Goal: Task Accomplishment & Management: Use online tool/utility

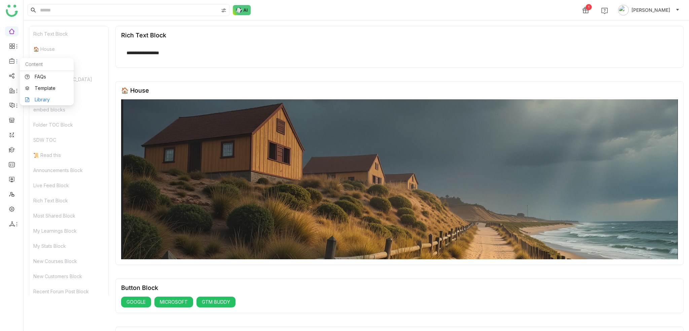
click at [41, 102] on link "Library" at bounding box center [47, 99] width 44 height 5
click at [13, 176] on link at bounding box center [12, 179] width 6 height 6
click at [12, 196] on link at bounding box center [12, 194] width 6 height 6
click at [14, 179] on link at bounding box center [12, 179] width 6 height 6
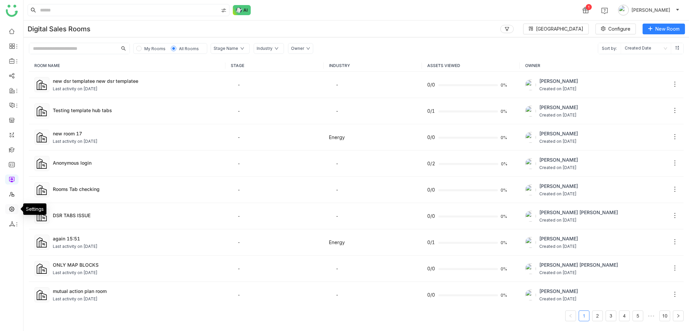
click at [10, 206] on link at bounding box center [12, 209] width 6 height 6
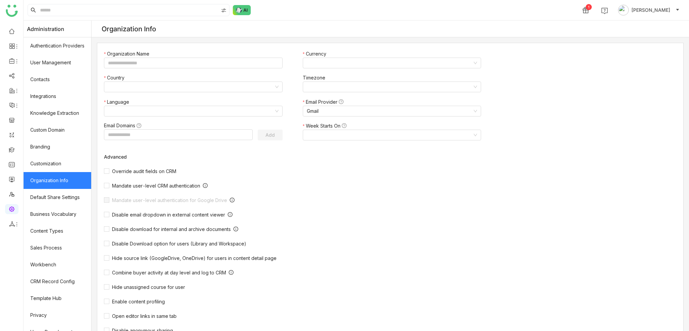
type input "*******"
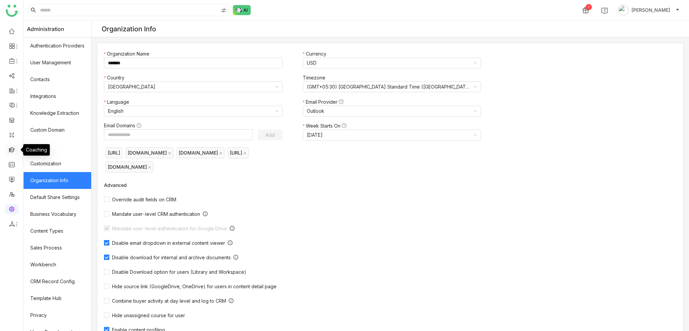
click at [15, 151] on link at bounding box center [12, 149] width 6 height 6
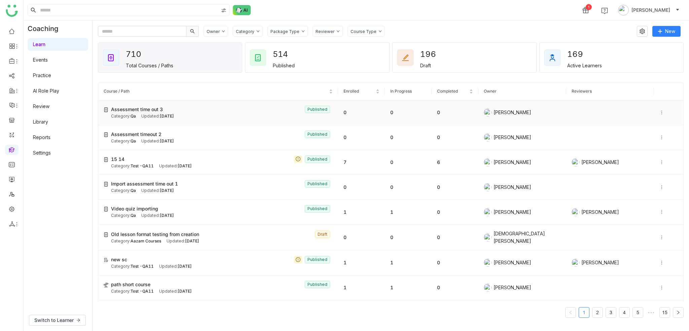
click at [164, 103] on td "Assessment time out 3 Published Category: Qa Updated: Sep 11, 2025" at bounding box center [218, 112] width 240 height 25
click at [155, 109] on span "Assessment time out 3" at bounding box center [137, 109] width 52 height 7
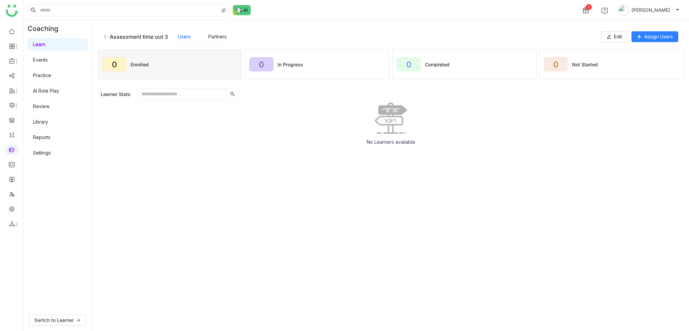
click at [308, 27] on div "Assessment time out 3 Users Partners Edit Assign Users" at bounding box center [391, 37] width 586 height 22
click at [622, 40] on button "Edit" at bounding box center [614, 36] width 26 height 11
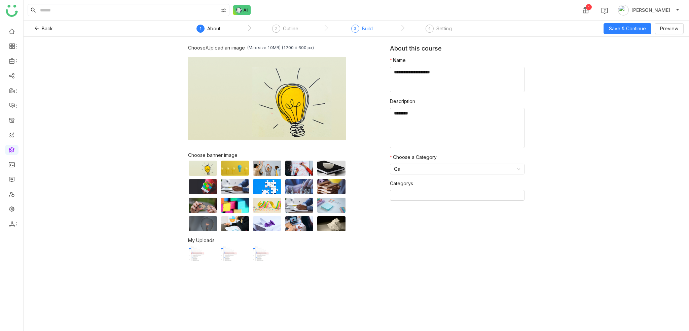
click at [365, 29] on div "Build" at bounding box center [367, 29] width 11 height 8
click at [367, 31] on div "Build" at bounding box center [367, 29] width 11 height 8
click at [289, 29] on div "Outline" at bounding box center [290, 29] width 15 height 8
click at [364, 28] on div "Build" at bounding box center [367, 29] width 11 height 8
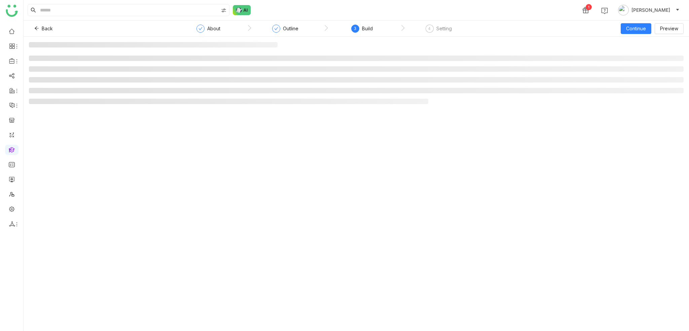
click at [402, 12] on div "1 Arif uddin" at bounding box center [356, 10] width 665 height 20
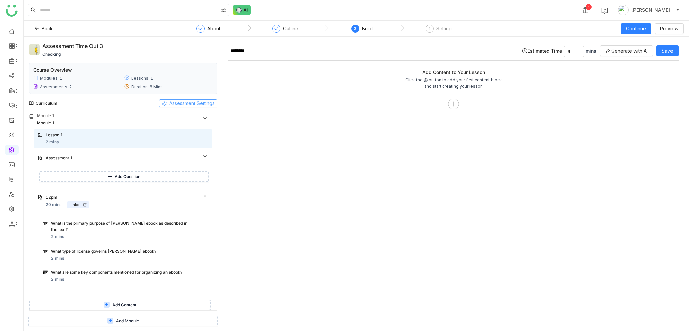
click at [199, 104] on span "Assessment Settings" at bounding box center [191, 103] width 45 height 7
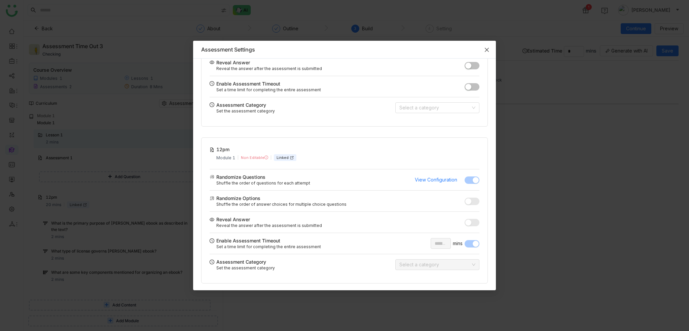
scroll to position [61, 0]
click at [490, 52] on span "Close" at bounding box center [487, 50] width 18 height 18
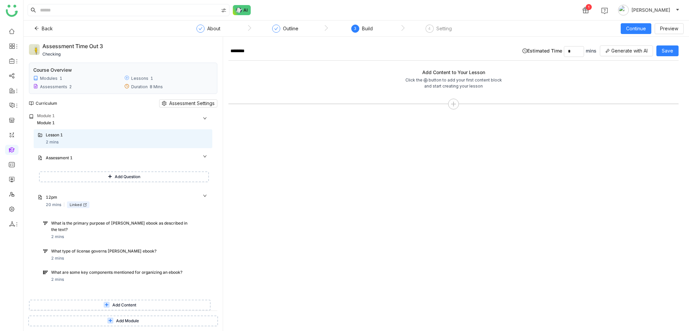
click at [419, 10] on div "1 Arif uddin" at bounding box center [356, 10] width 665 height 20
click at [184, 101] on span "Assessment Settings" at bounding box center [191, 103] width 45 height 7
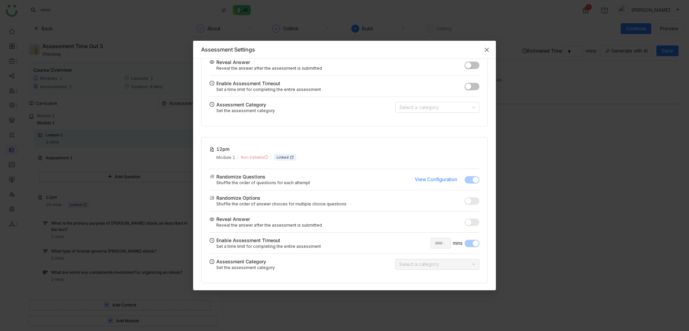
click at [488, 51] on icon "Close" at bounding box center [486, 49] width 5 height 5
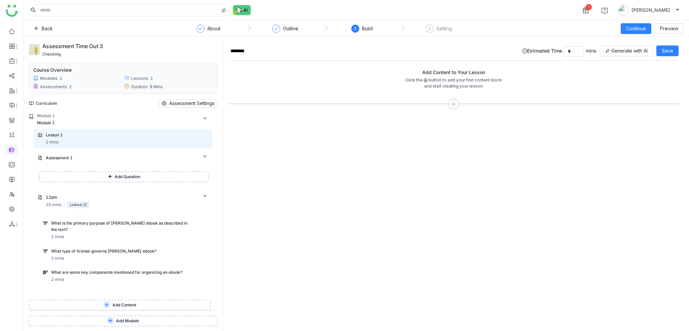
click at [13, 152] on link at bounding box center [12, 149] width 6 height 6
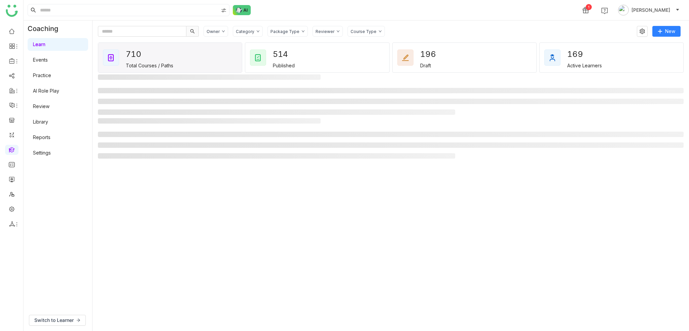
click at [48, 121] on link "Library" at bounding box center [40, 122] width 15 height 6
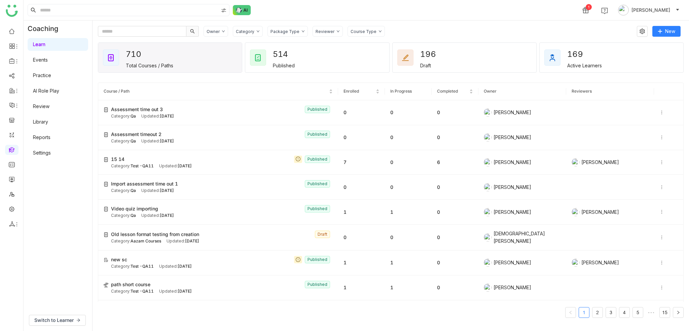
click at [48, 123] on link "Library" at bounding box center [40, 122] width 15 height 6
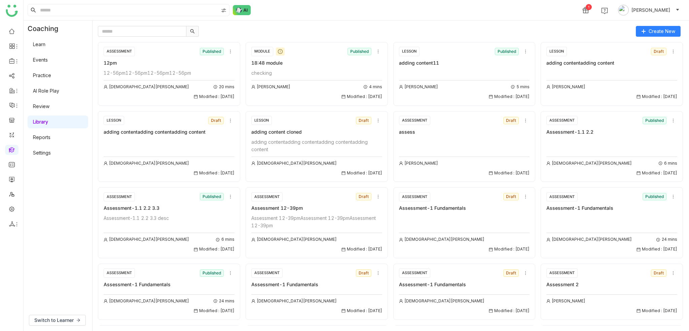
click at [360, 32] on div at bounding box center [364, 31] width 533 height 11
click at [141, 30] on input "text" at bounding box center [142, 31] width 88 height 11
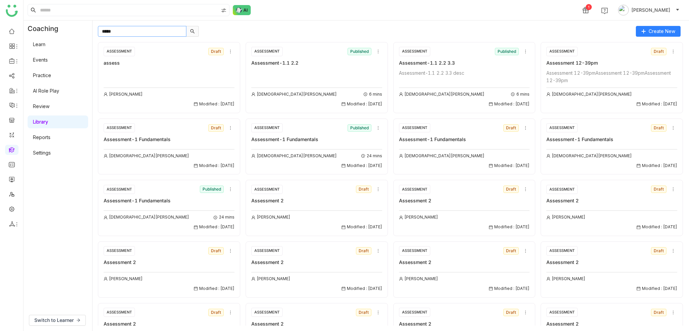
type input "******"
drag, startPoint x: 142, startPoint y: 30, endPoint x: 96, endPoint y: 31, distance: 46.4
click at [96, 31] on div "****** Create New ASSESSMENT Draft assess Arif uddin Modified : 11/09/2025 ASSE…" at bounding box center [391, 176] width 596 height 310
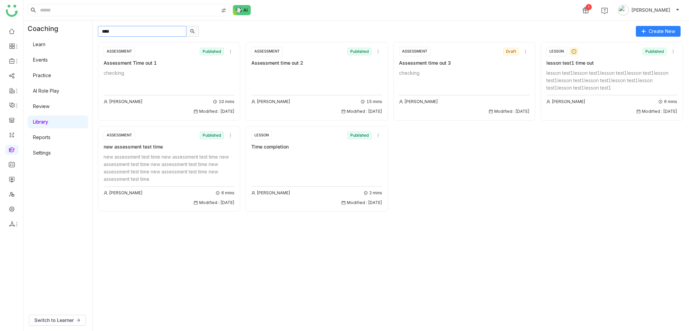
type input "****"
click at [463, 71] on div "checking" at bounding box center [464, 72] width 131 height 7
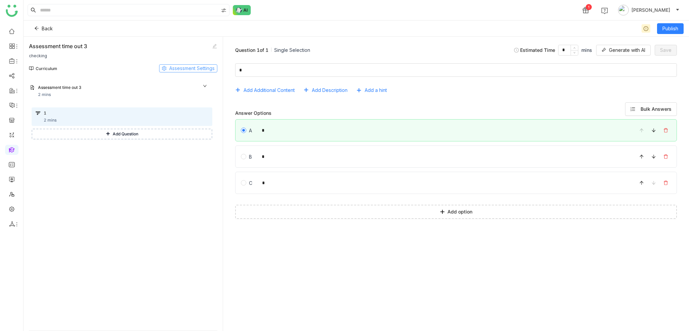
click at [163, 70] on icon at bounding box center [164, 68] width 5 height 5
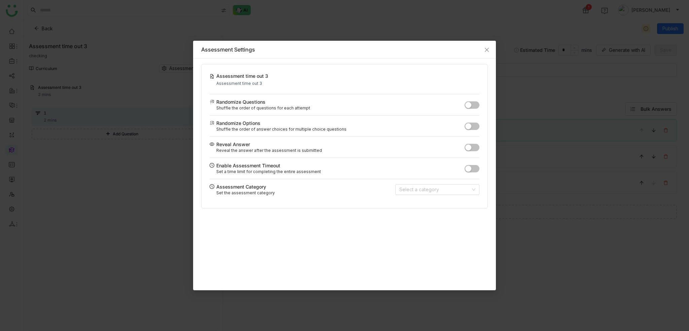
click at [480, 168] on div "Assessment time out 3 Assessment time out 3 Randomize Questions Shuffle the ord…" at bounding box center [344, 136] width 287 height 144
click at [475, 169] on button "button" at bounding box center [472, 168] width 15 height 7
click at [487, 49] on icon "Close" at bounding box center [487, 50] width 4 height 4
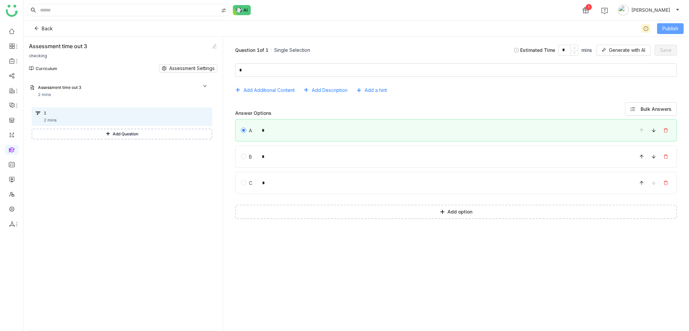
click at [670, 29] on span "Publish" at bounding box center [670, 28] width 16 height 7
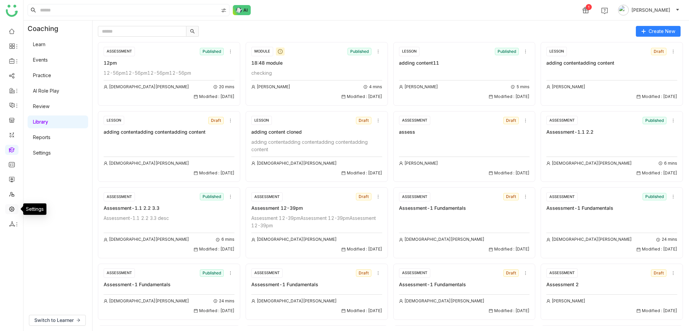
click at [15, 208] on link at bounding box center [12, 209] width 6 height 6
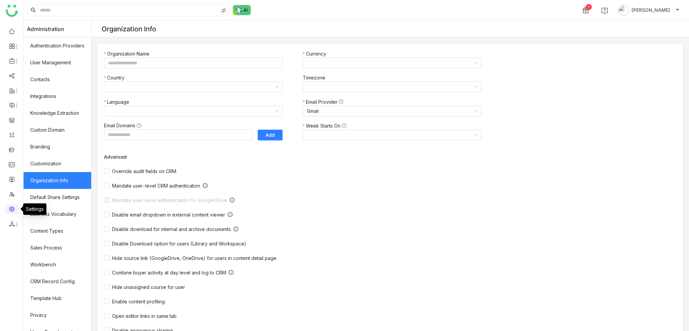
type input "*******"
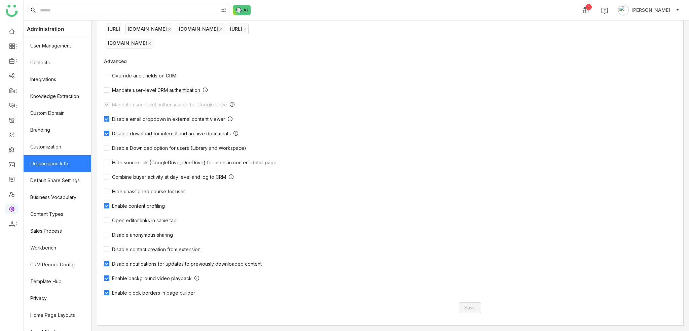
scroll to position [26, 0]
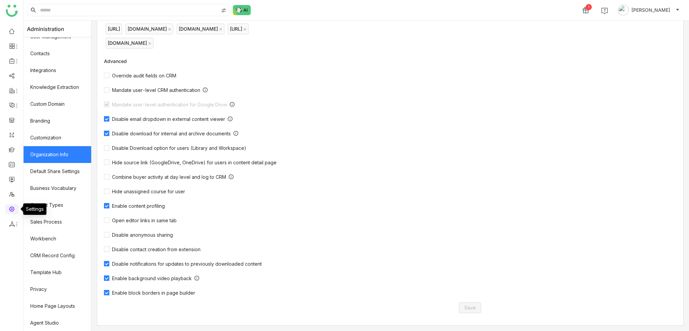
click at [12, 206] on link at bounding box center [12, 209] width 6 height 6
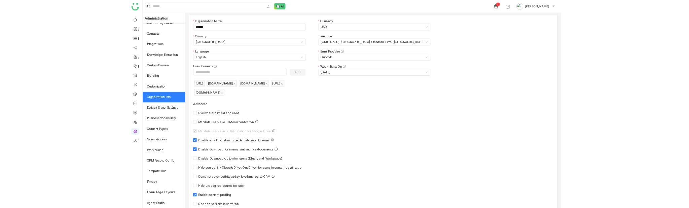
scroll to position [0, 0]
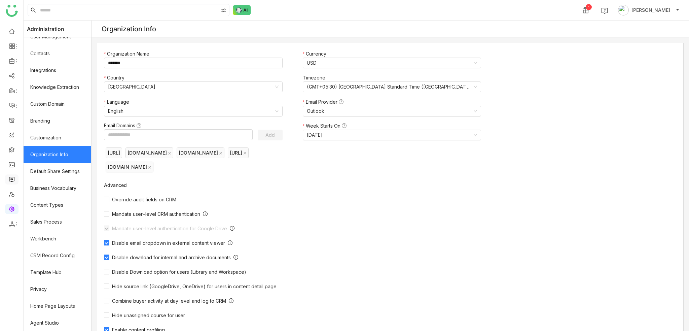
click at [15, 181] on link at bounding box center [12, 179] width 6 height 6
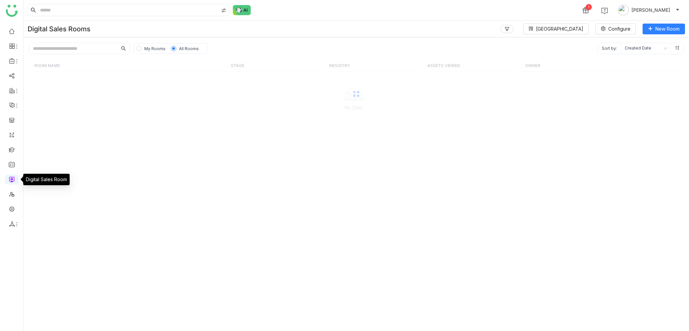
click at [15, 180] on link at bounding box center [12, 179] width 6 height 6
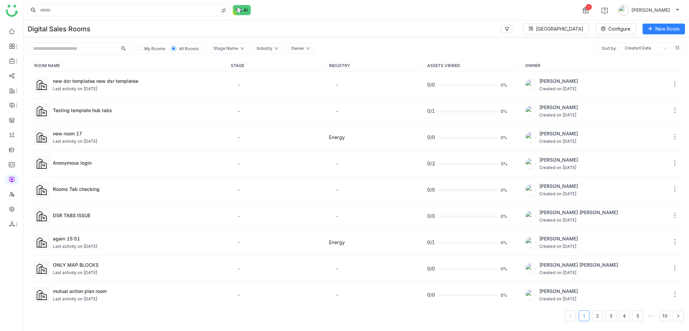
click at [435, 23] on div "Digital Sales Rooms Block Library Configure New Room" at bounding box center [356, 29] width 665 height 17
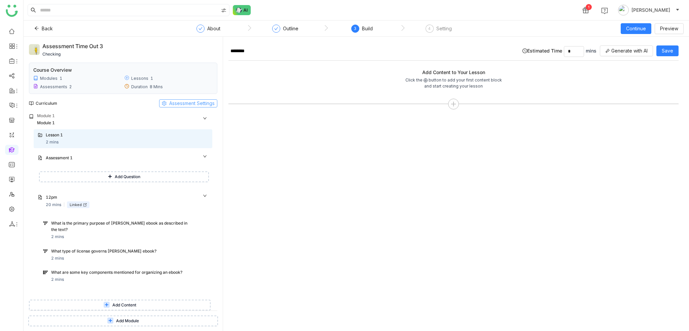
click at [191, 102] on span "Assessment Settings" at bounding box center [191, 103] width 45 height 7
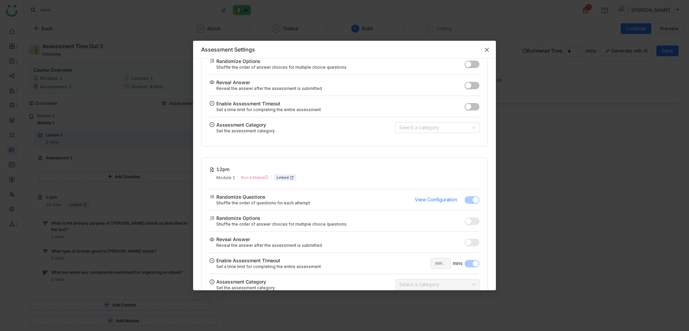
scroll to position [61, 0]
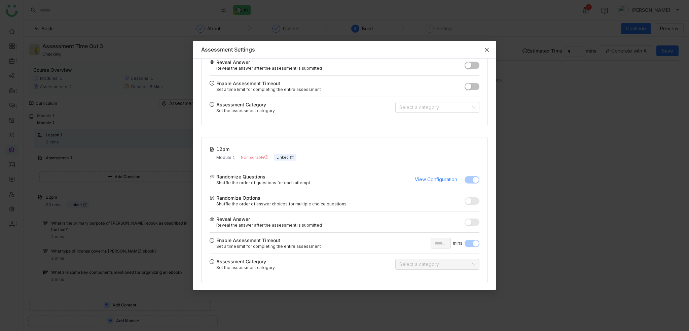
click at [484, 51] on icon "Close" at bounding box center [486, 49] width 5 height 5
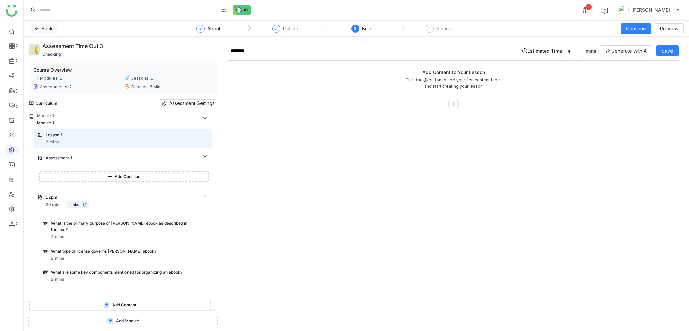
click at [40, 28] on button "Back" at bounding box center [43, 28] width 29 height 11
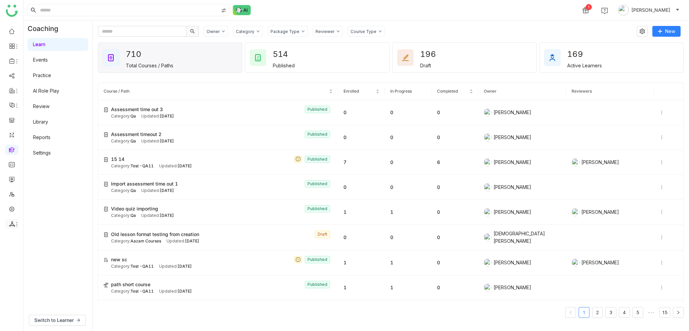
drag, startPoint x: 15, startPoint y: 223, endPoint x: 41, endPoint y: 218, distance: 26.8
click at [16, 223] on icon at bounding box center [16, 223] width 5 height 5
click at [15, 225] on icon at bounding box center [16, 223] width 5 height 5
click at [50, 239] on link "List" at bounding box center [48, 239] width 46 height 5
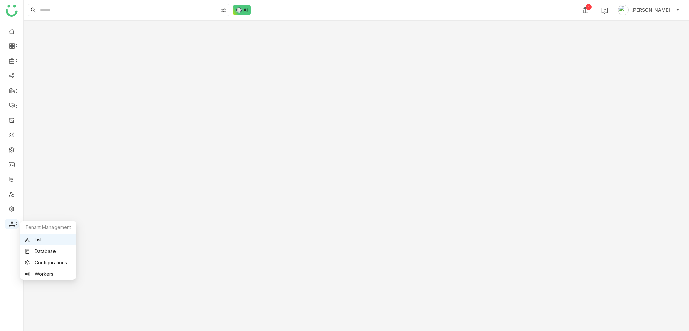
click at [10, 224] on icon at bounding box center [12, 224] width 6 height 6
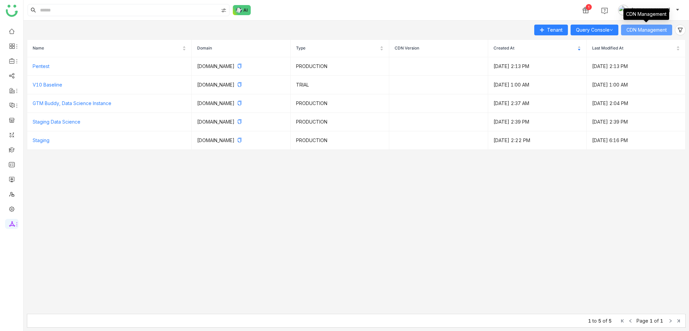
click at [661, 31] on span "CDN Management" at bounding box center [646, 29] width 40 height 7
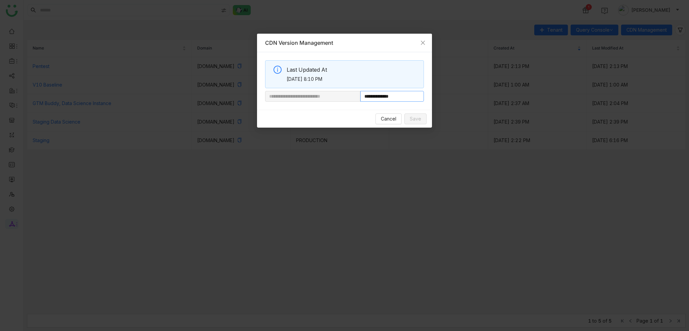
click at [398, 100] on input "**********" at bounding box center [392, 96] width 64 height 11
click at [423, 41] on icon "Close" at bounding box center [422, 42] width 5 height 5
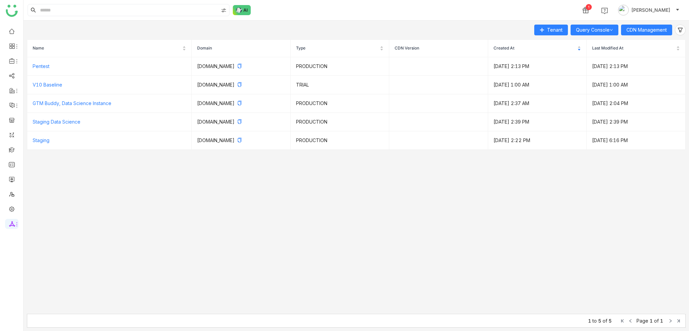
click at [433, 329] on div "Tenant Query Console CDN Management Name Domain Type CDN Version Created At Las…" at bounding box center [356, 176] width 665 height 310
click at [420, 12] on div "1 Arif uddin" at bounding box center [356, 10] width 665 height 20
click at [8, 144] on ul at bounding box center [11, 128] width 23 height 212
click at [9, 147] on link at bounding box center [12, 149] width 6 height 6
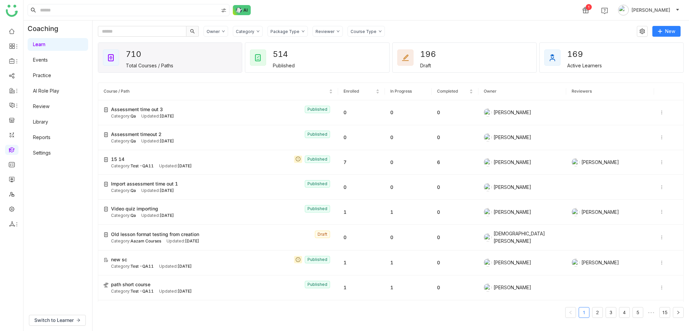
click at [411, 33] on div "Owner Category Package Type Reviewer Course Type" at bounding box center [418, 31] width 429 height 11
click at [201, 109] on div "Assessment time out 3 Published" at bounding box center [222, 109] width 222 height 7
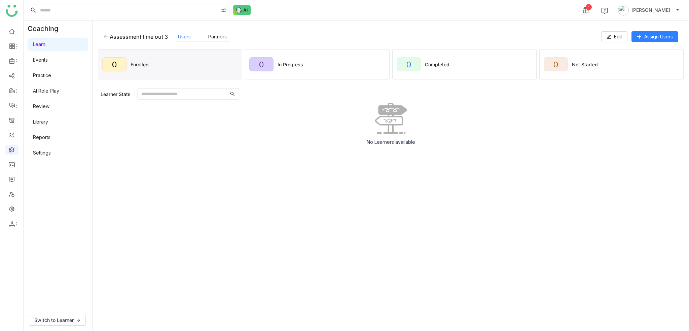
click at [106, 36] on icon at bounding box center [105, 36] width 5 height 5
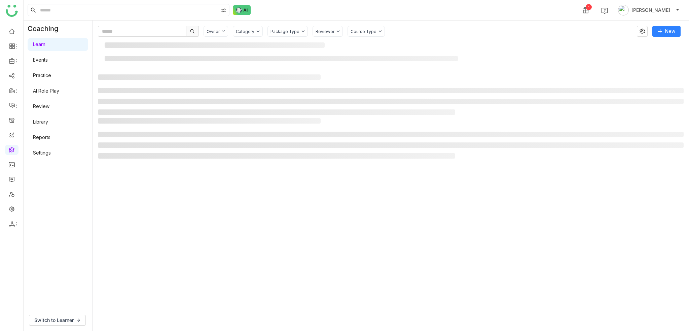
click at [353, 12] on div "1 Arif uddin" at bounding box center [356, 10] width 665 height 20
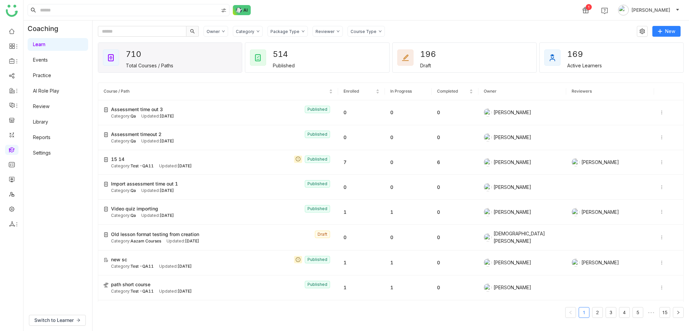
click at [479, 38] on div "Owner Category Package Type Reviewer Course Type New 710 Total Courses / Paths …" at bounding box center [391, 175] width 586 height 299
drag, startPoint x: 439, startPoint y: 28, endPoint x: 183, endPoint y: 28, distance: 256.3
click at [183, 28] on div "Owner Category Package Type Reviewer Course Type" at bounding box center [365, 31] width 534 height 11
click at [444, 22] on div "Owner Category Package Type Reviewer Course Type New 710 Total Courses / Paths …" at bounding box center [391, 176] width 596 height 310
click at [327, 82] on gtmb-course-listing "Course / Path Enrolled In Progress Completed Owner Reviewers Assessment time ou…" at bounding box center [391, 199] width 586 height 251
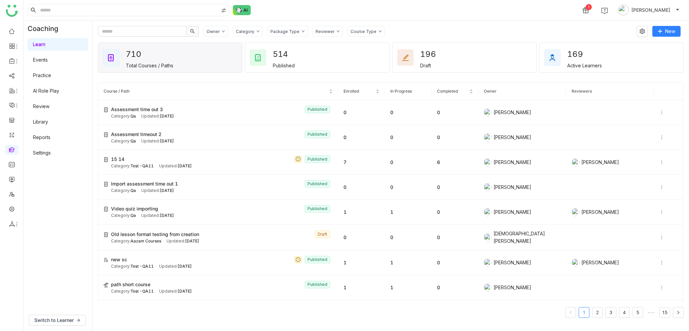
click at [548, 31] on div "Owner Category Package Type Reviewer Course Type" at bounding box center [418, 31] width 429 height 11
click at [346, 3] on div "1 Arif uddin" at bounding box center [356, 10] width 665 height 20
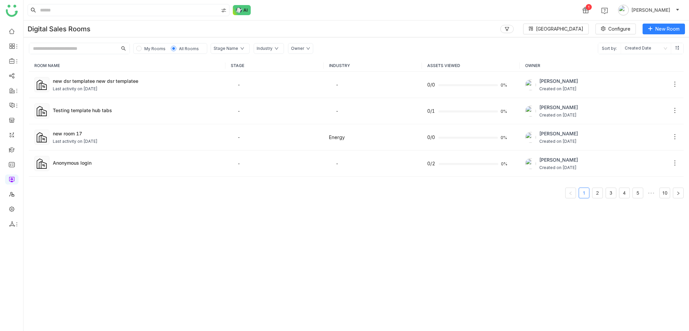
click at [343, 21] on div "Digital Sales Rooms Block Library Configure New Room" at bounding box center [356, 29] width 665 height 17
click at [570, 70] on span "View All Blocks" at bounding box center [565, 71] width 38 height 7
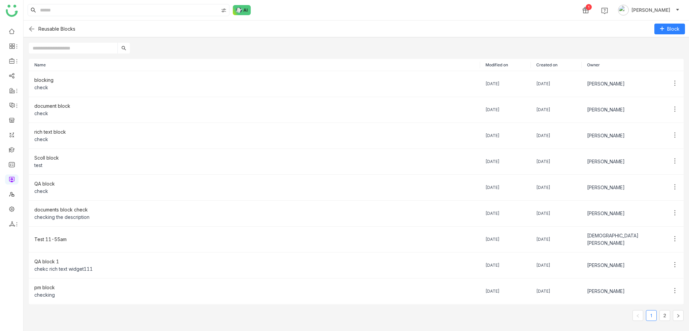
click at [32, 27] on img at bounding box center [32, 29] width 8 height 8
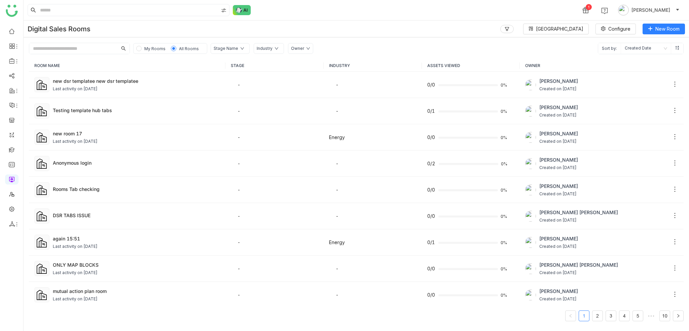
click at [499, 24] on div "Digital Sales Rooms Block Library Configure New Room" at bounding box center [356, 29] width 665 height 17
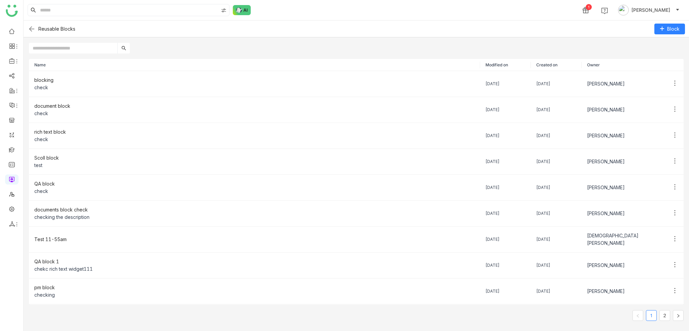
click at [36, 28] on div "Reusable Blocks" at bounding box center [167, 29] width 278 height 8
click at [32, 28] on img at bounding box center [32, 29] width 8 height 8
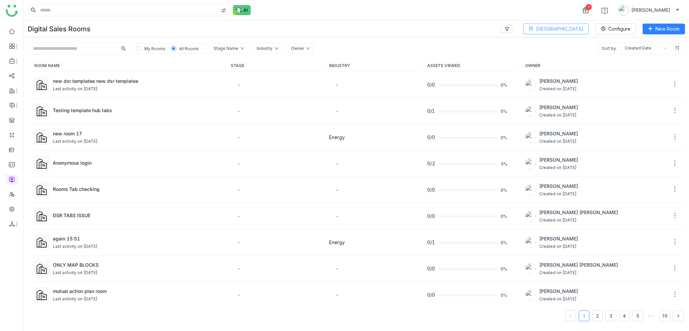
click at [576, 29] on span "[GEOGRAPHIC_DATA]" at bounding box center [559, 28] width 47 height 7
click at [452, 25] on div "Digital Sales Rooms Block Library Configure New Room" at bounding box center [356, 29] width 665 height 17
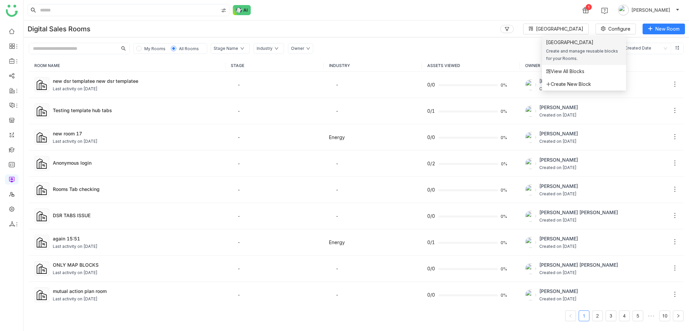
click at [580, 45] on div "[GEOGRAPHIC_DATA]" at bounding box center [584, 42] width 76 height 7
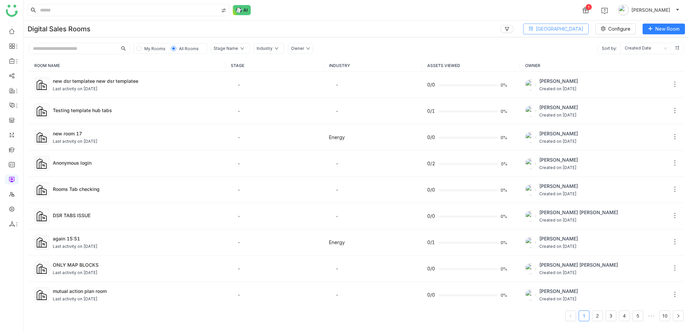
click at [576, 28] on span "[GEOGRAPHIC_DATA]" at bounding box center [559, 28] width 47 height 7
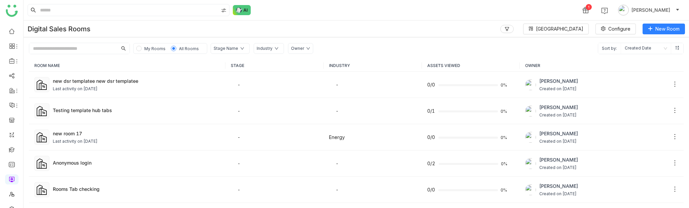
click at [567, 34] on div "Digital Sales Rooms Block Library Configure New Room" at bounding box center [356, 29] width 665 height 17
click at [569, 30] on span "[GEOGRAPHIC_DATA]" at bounding box center [559, 28] width 47 height 7
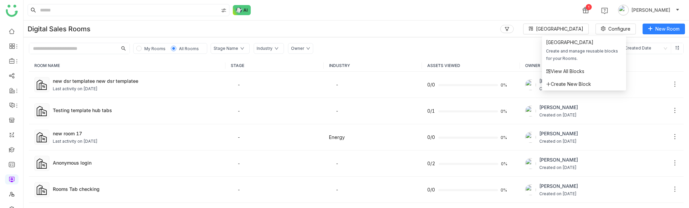
click at [459, 28] on div "Digital Sales Rooms Block Library Configure New Room" at bounding box center [356, 29] width 665 height 17
click at [575, 26] on span "[GEOGRAPHIC_DATA]" at bounding box center [559, 28] width 47 height 7
click at [565, 69] on span "View All Blocks" at bounding box center [565, 71] width 38 height 7
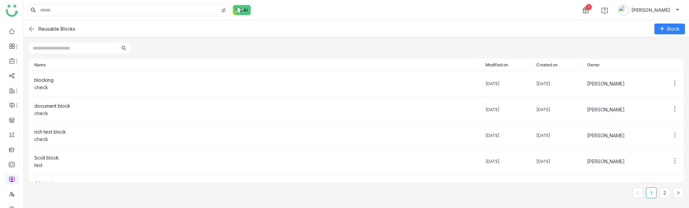
click at [308, 44] on div at bounding box center [356, 45] width 665 height 16
click at [657, 27] on button "Block" at bounding box center [669, 29] width 31 height 11
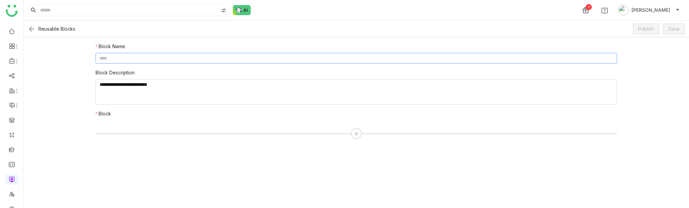
click at [186, 62] on input at bounding box center [356, 58] width 521 height 11
type input "**********"
type textarea "**********"
click at [352, 130] on div at bounding box center [356, 133] width 11 height 11
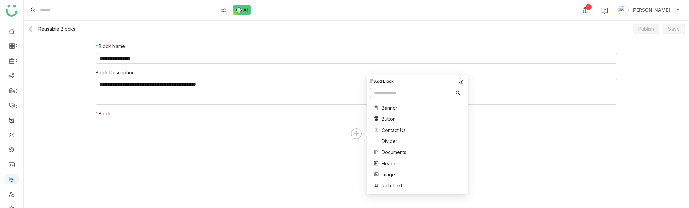
click at [398, 94] on input "text" at bounding box center [414, 92] width 80 height 7
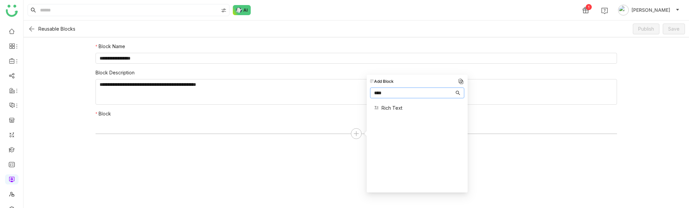
type input "****"
click at [380, 107] on div "Rich Text" at bounding box center [388, 107] width 28 height 7
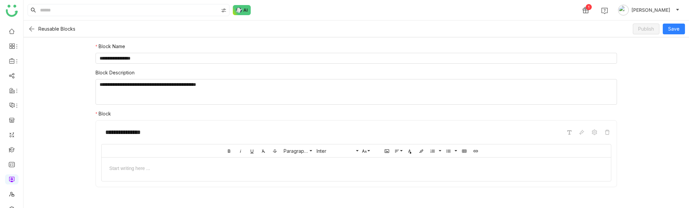
click at [244, 139] on div "**********" at bounding box center [356, 153] width 521 height 67
click at [221, 167] on div at bounding box center [356, 167] width 496 height 7
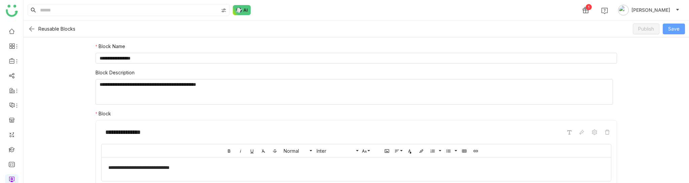
click at [670, 25] on span "Save" at bounding box center [673, 28] width 11 height 7
click at [510, 44] on nz-form-item "**********" at bounding box center [356, 53] width 521 height 21
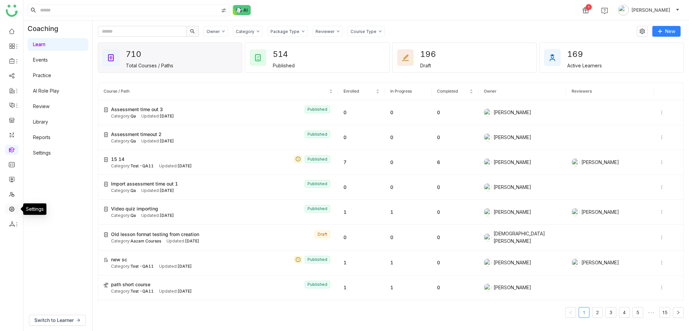
click at [13, 211] on link at bounding box center [12, 209] width 6 height 6
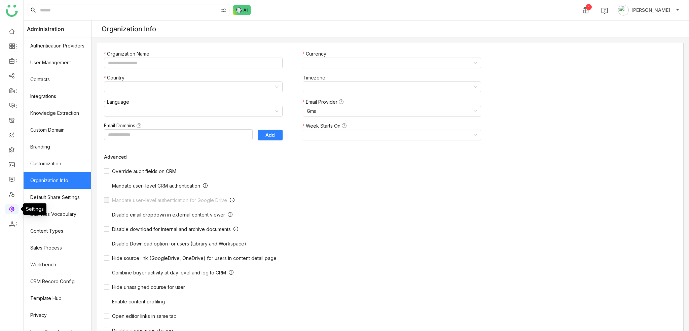
type input "*******"
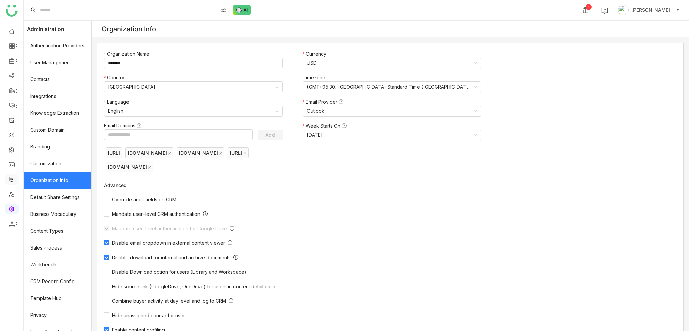
click at [9, 177] on link at bounding box center [12, 179] width 6 height 6
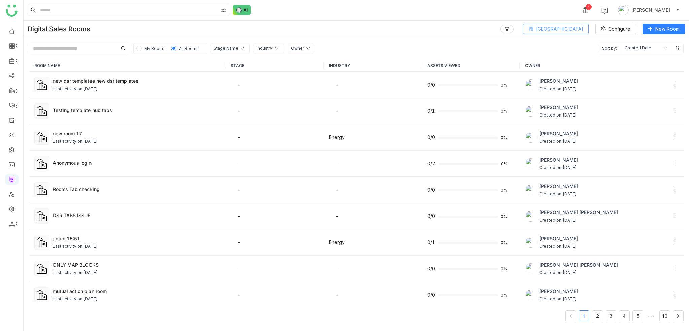
click at [567, 30] on span "[GEOGRAPHIC_DATA]" at bounding box center [559, 28] width 47 height 7
click at [564, 72] on span "View All Blocks" at bounding box center [565, 71] width 38 height 7
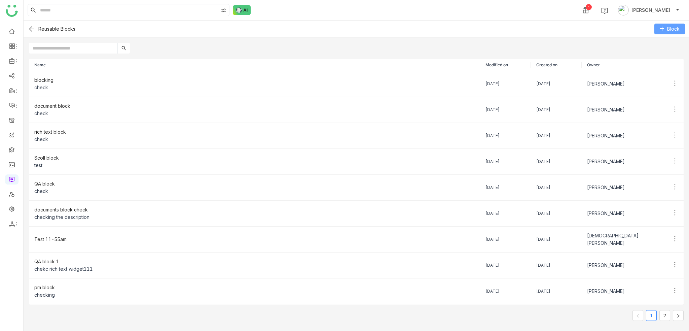
click at [677, 25] on span "Block" at bounding box center [673, 28] width 12 height 7
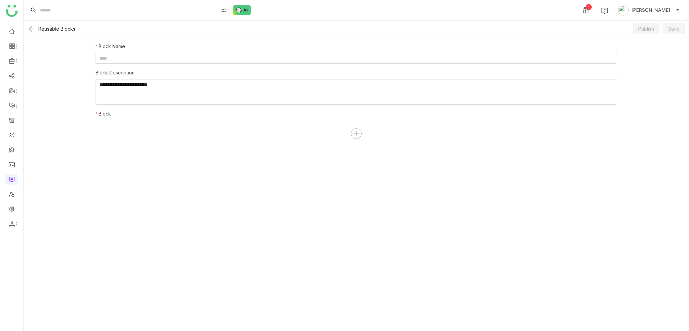
click at [35, 32] on img at bounding box center [32, 29] width 8 height 8
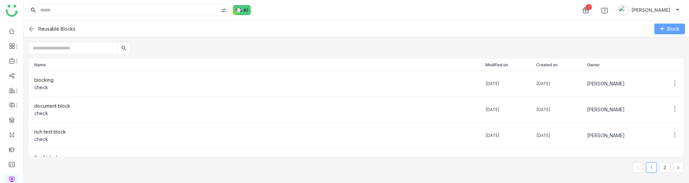
click at [669, 29] on span "Block" at bounding box center [673, 28] width 12 height 7
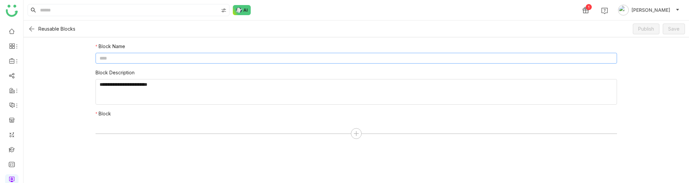
click at [313, 58] on input at bounding box center [356, 58] width 521 height 11
click at [314, 58] on input at bounding box center [356, 58] width 521 height 11
click at [177, 90] on textarea at bounding box center [356, 92] width 521 height 26
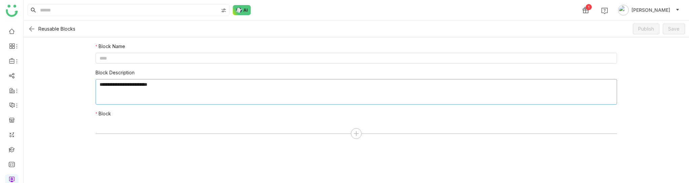
click at [177, 90] on textarea at bounding box center [356, 92] width 521 height 26
click at [358, 133] on icon at bounding box center [356, 134] width 6 height 6
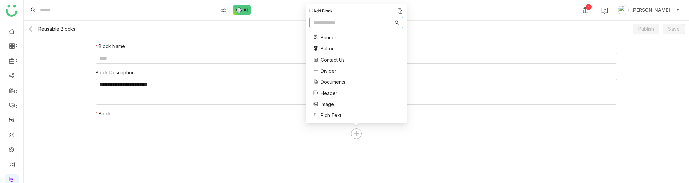
click at [363, 25] on input "text" at bounding box center [353, 22] width 80 height 7
click at [348, 23] on input "text" at bounding box center [353, 22] width 80 height 7
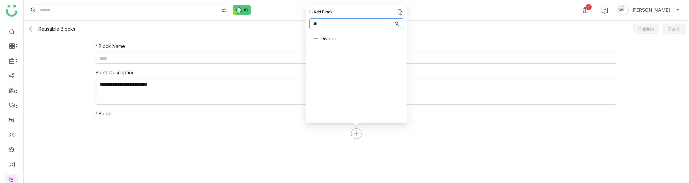
type input "**"
drag, startPoint x: 323, startPoint y: 39, endPoint x: 318, endPoint y: 39, distance: 5.4
click at [318, 39] on div "Divider" at bounding box center [356, 39] width 94 height 14
copy span "Divider"
drag, startPoint x: 689, startPoint y: 82, endPoint x: 674, endPoint y: 27, distance: 57.1
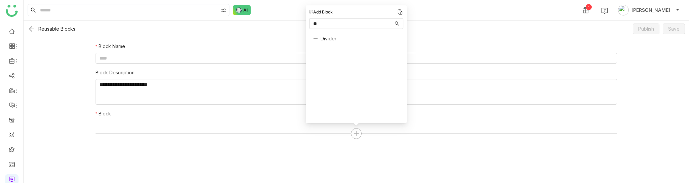
click at [689, 81] on form "Block Name Block Description Block" at bounding box center [356, 110] width 665 height 146
drag, startPoint x: 674, startPoint y: 29, endPoint x: 382, endPoint y: 154, distance: 317.1
click at [382, 154] on form "Block Name Block Description Block" at bounding box center [356, 110] width 665 height 146
click at [32, 26] on img at bounding box center [32, 29] width 8 height 8
